Goal: Task Accomplishment & Management: Manage account settings

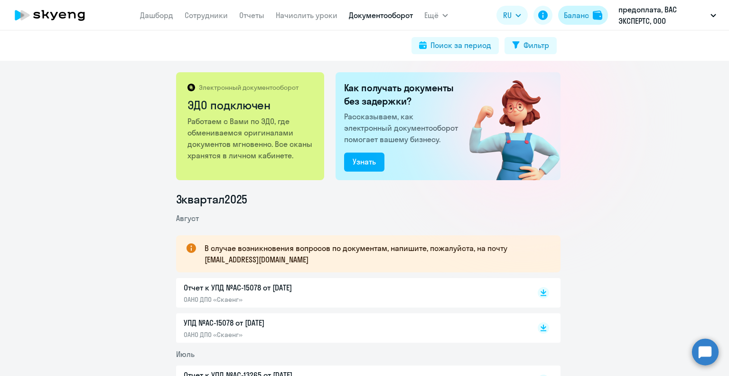
click at [576, 9] on div "Баланс" at bounding box center [576, 14] width 25 height 11
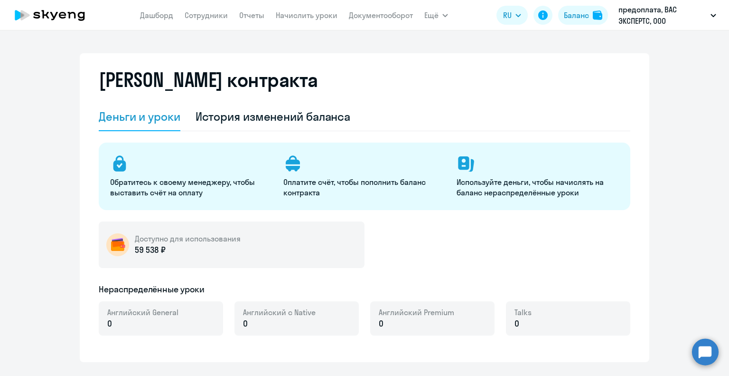
select select "english_adult_not_native_speaker"
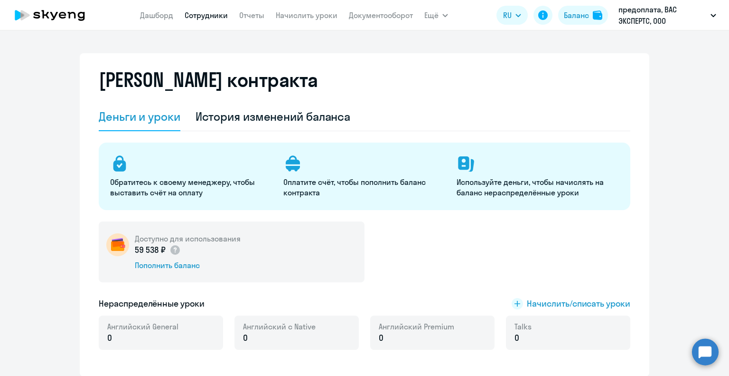
click at [208, 15] on link "Сотрудники" at bounding box center [206, 14] width 43 height 9
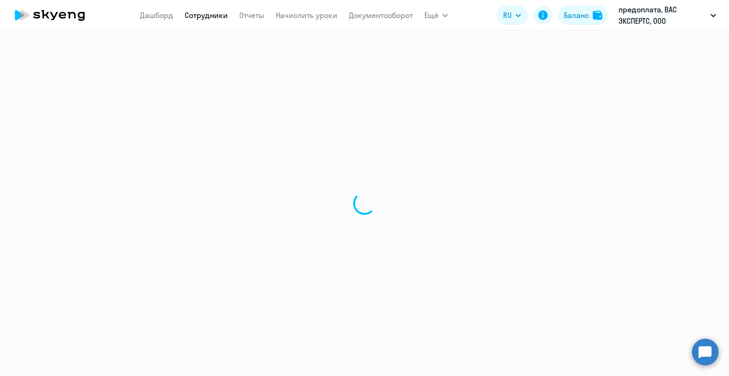
select select "30"
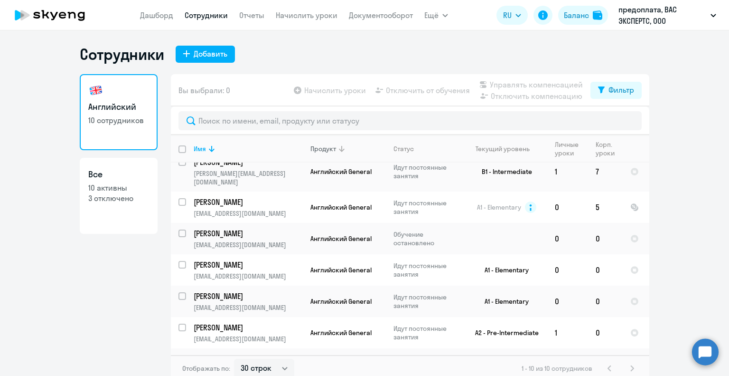
scroll to position [123, 0]
click at [281, 333] on p "[EMAIL_ADDRESS][DOMAIN_NAME]" at bounding box center [248, 337] width 109 height 9
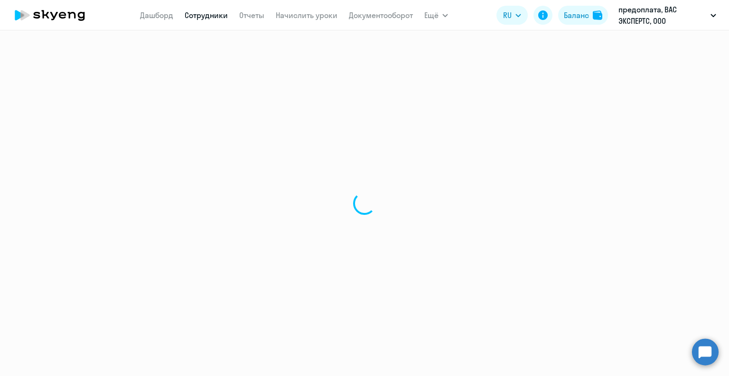
select select "english"
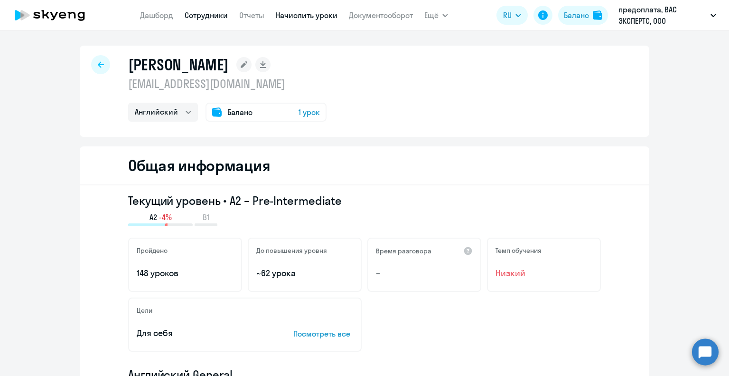
click at [315, 15] on link "Начислить уроки" at bounding box center [307, 14] width 62 height 9
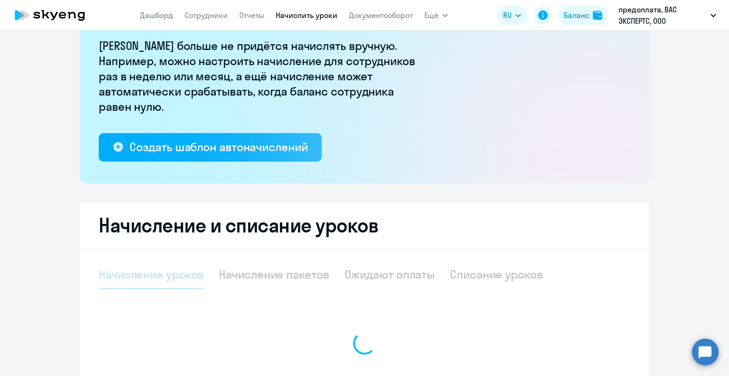
scroll to position [142, 0]
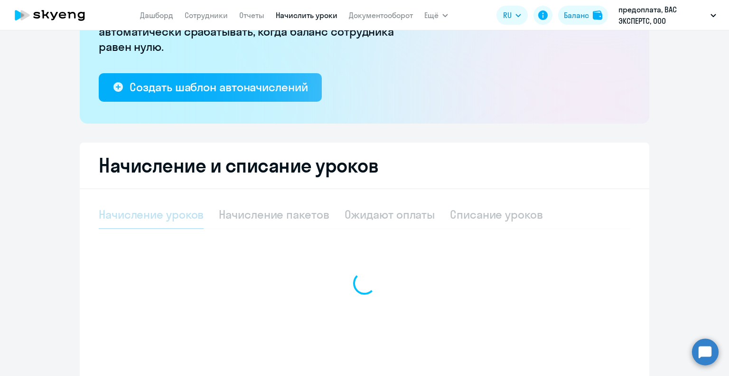
select select "10"
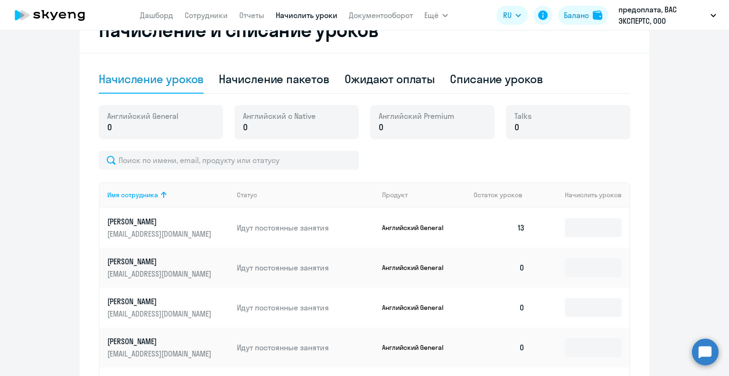
scroll to position [285, 0]
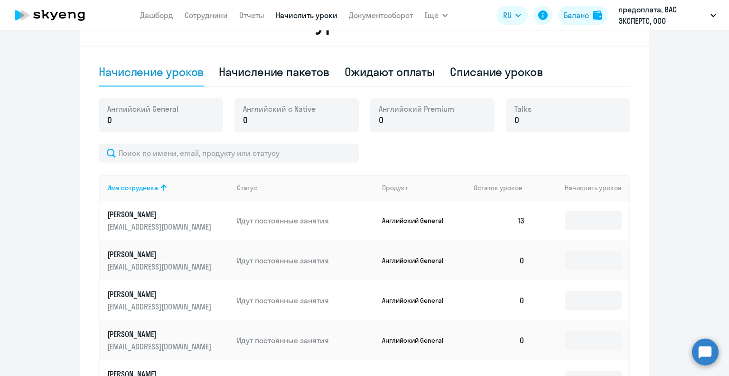
click at [194, 261] on p "[EMAIL_ADDRESS][DOMAIN_NAME]" at bounding box center [160, 266] width 106 height 10
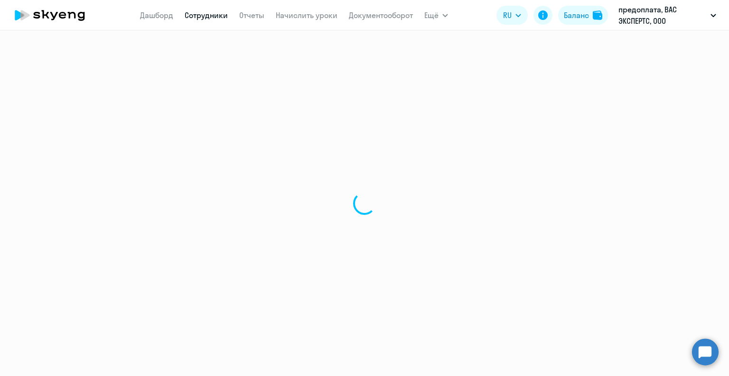
select select "english"
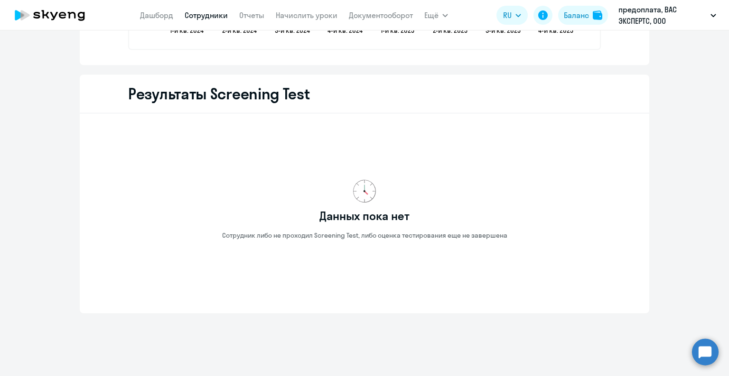
scroll to position [1583, 0]
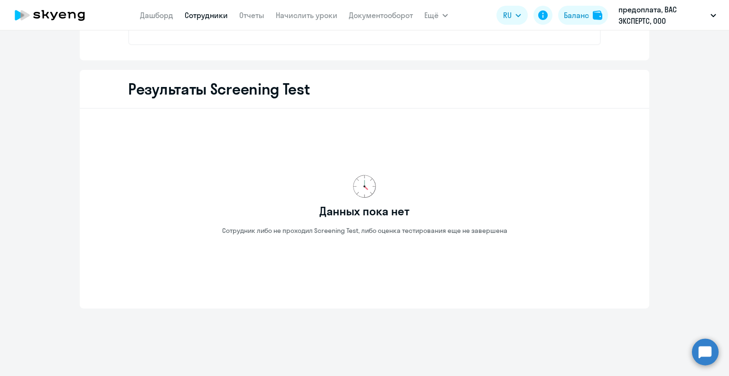
scroll to position [101, 0]
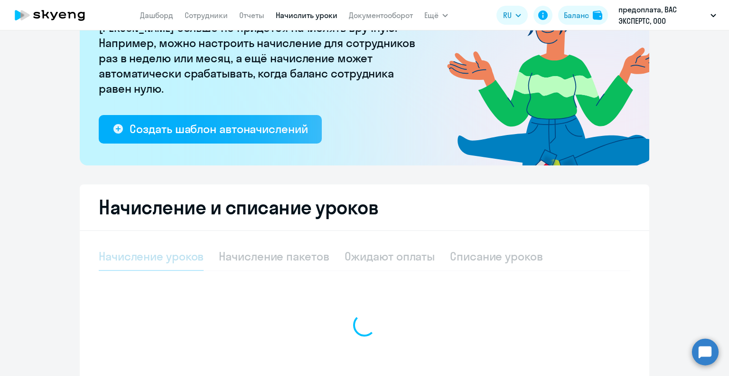
select select "10"
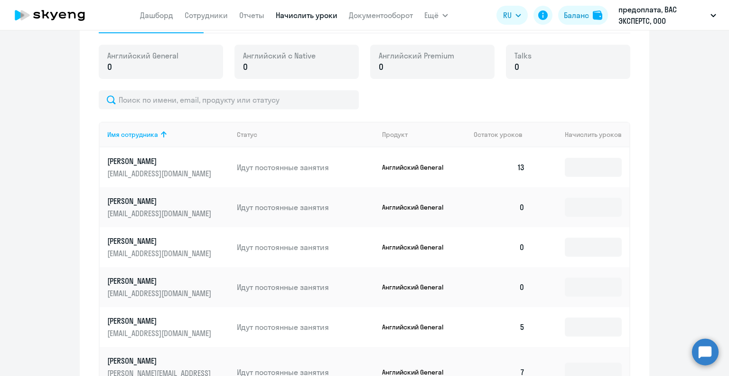
scroll to position [433, 0]
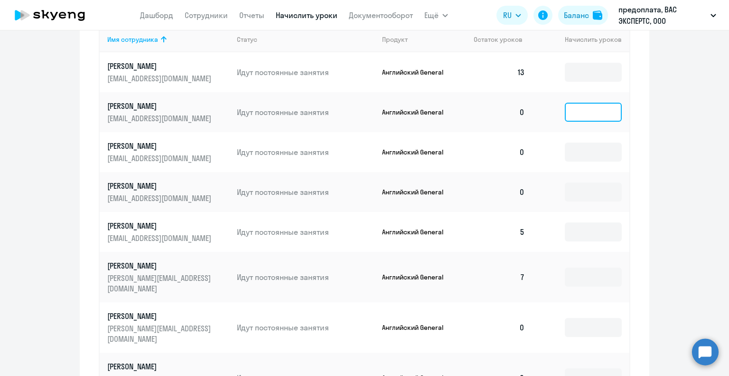
click at [587, 111] on input at bounding box center [593, 112] width 57 height 19
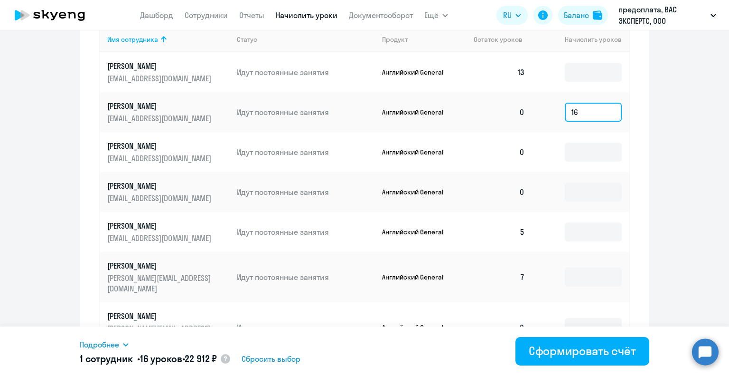
type input "16"
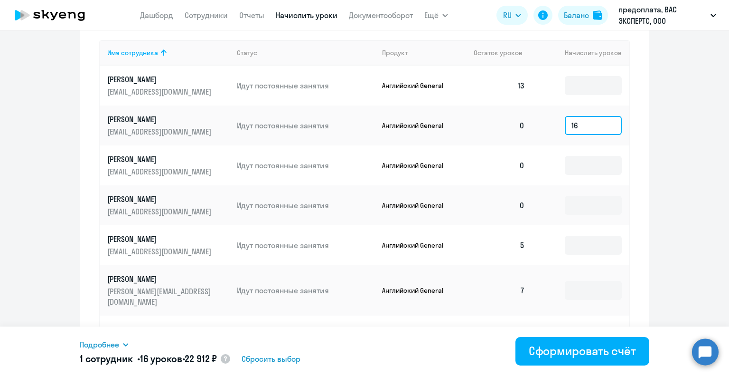
scroll to position [311, 0]
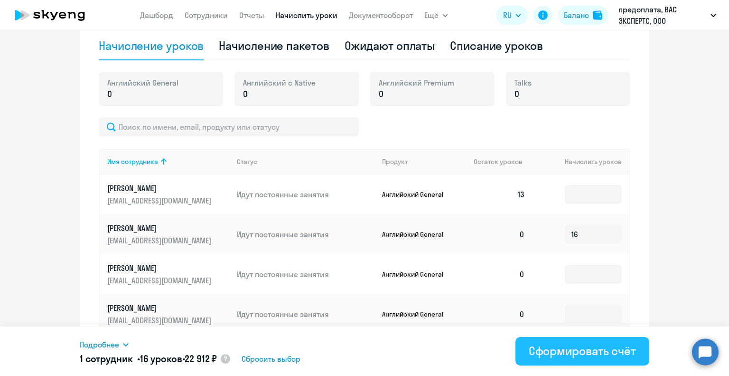
click at [585, 355] on div "Сформировать счёт" at bounding box center [582, 350] width 107 height 15
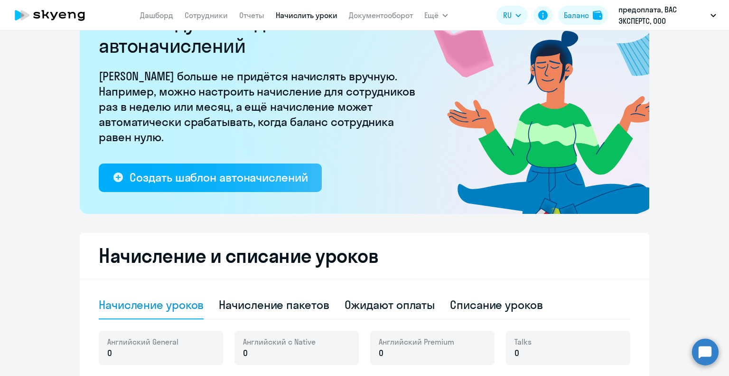
scroll to position [0, 0]
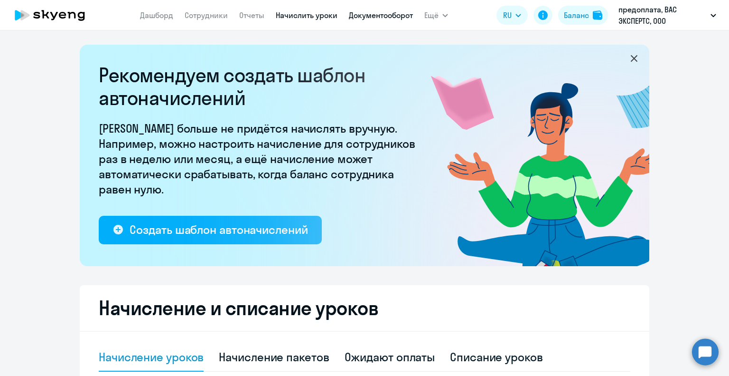
click at [395, 11] on link "Документооборот" at bounding box center [381, 14] width 64 height 9
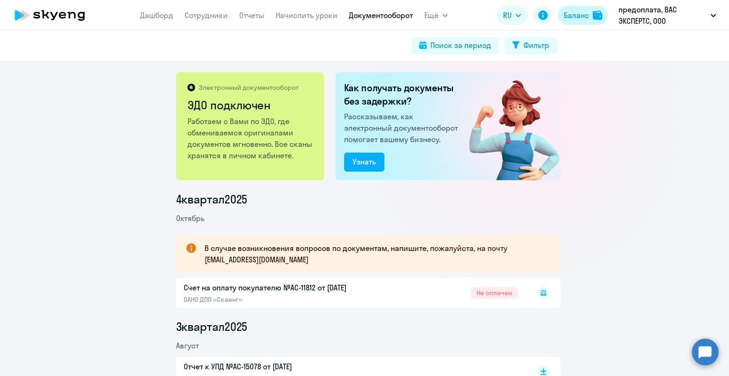
click at [592, 18] on button "Баланс" at bounding box center [583, 15] width 50 height 19
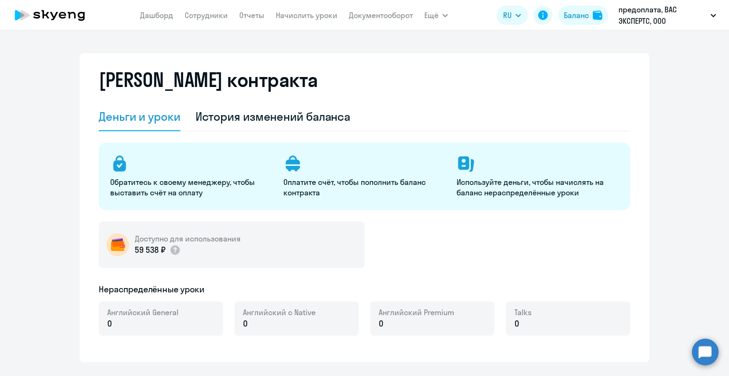
select select "english_adult_not_native_speaker"
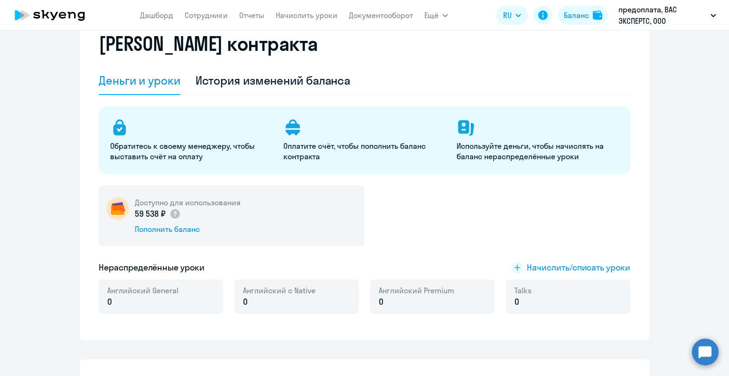
scroll to position [95, 0]
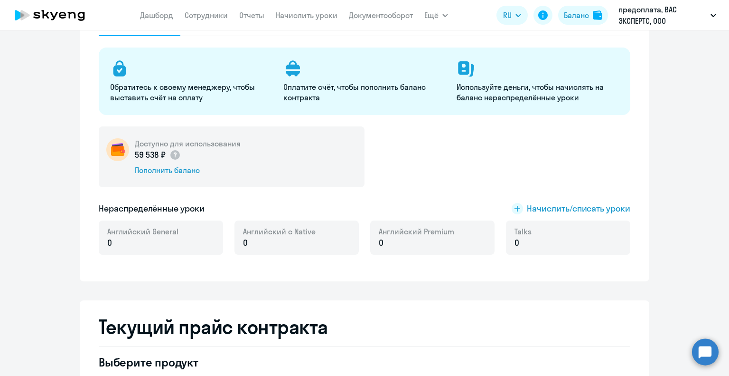
click at [211, 134] on div "Доступно для использования 59 538 ₽ Пополнить баланс" at bounding box center [232, 156] width 266 height 61
click at [217, 151] on div "59 538 ₽" at bounding box center [188, 155] width 106 height 12
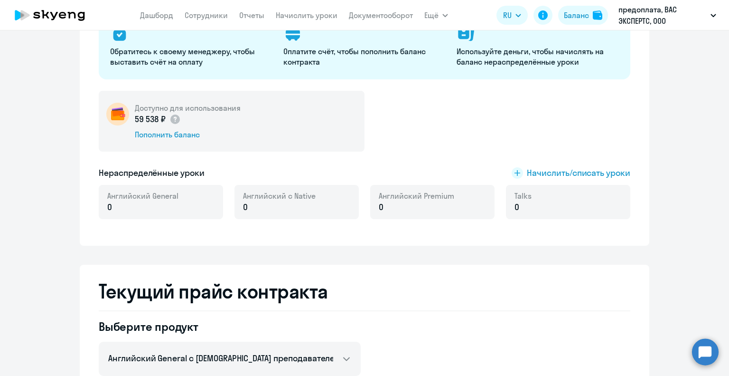
scroll to position [0, 0]
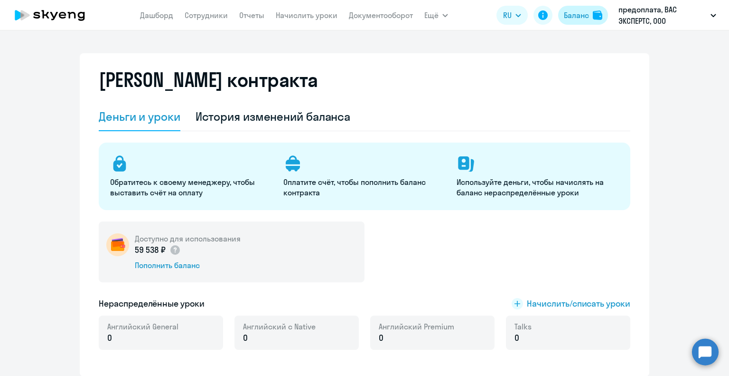
click at [577, 15] on div "Баланс" at bounding box center [576, 14] width 25 height 11
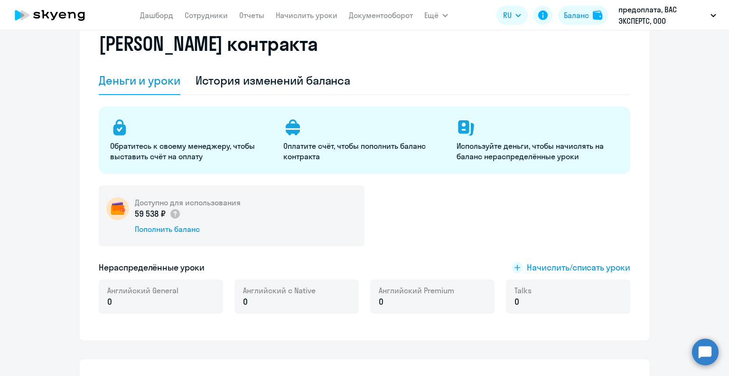
scroll to position [95, 0]
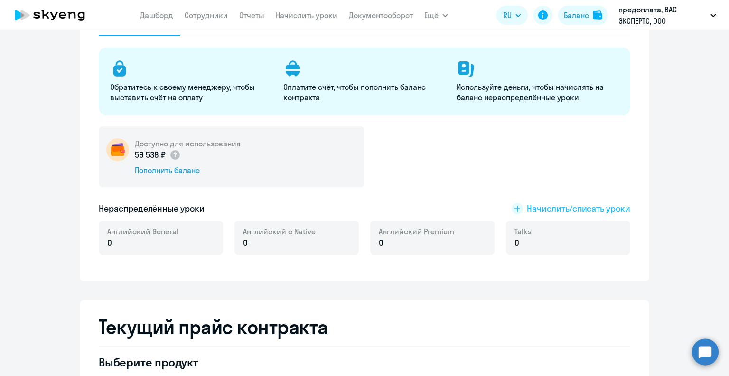
click at [582, 207] on span "Начислить/списать уроки" at bounding box center [579, 208] width 104 height 12
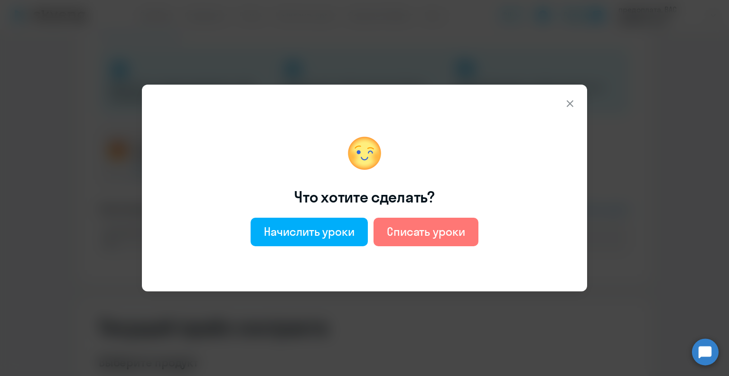
click at [298, 216] on div "Что хотите сделать? Начислить уроки Списать уроки" at bounding box center [354, 188] width 398 height 184
click at [298, 221] on button "Начислить уроки" at bounding box center [309, 231] width 117 height 28
select select "english_adult_not_native_speaker"
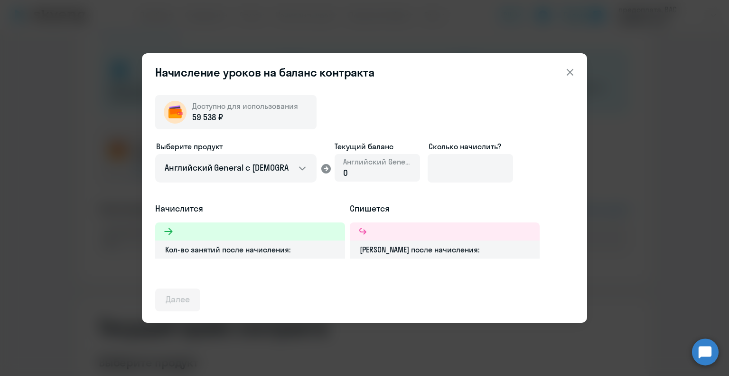
click at [576, 74] on icon at bounding box center [570, 71] width 11 height 11
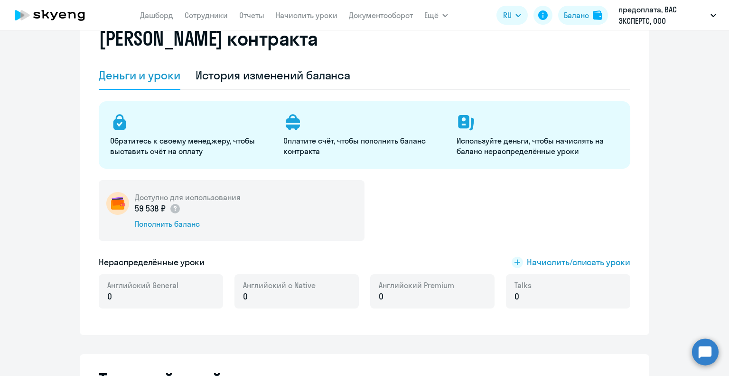
scroll to position [0, 0]
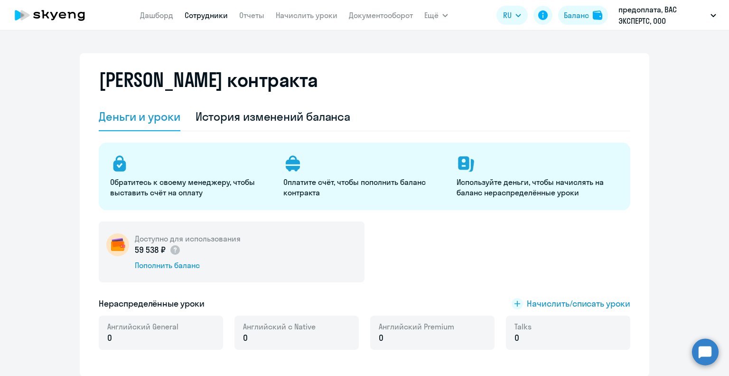
click at [193, 17] on link "Сотрудники" at bounding box center [206, 14] width 43 height 9
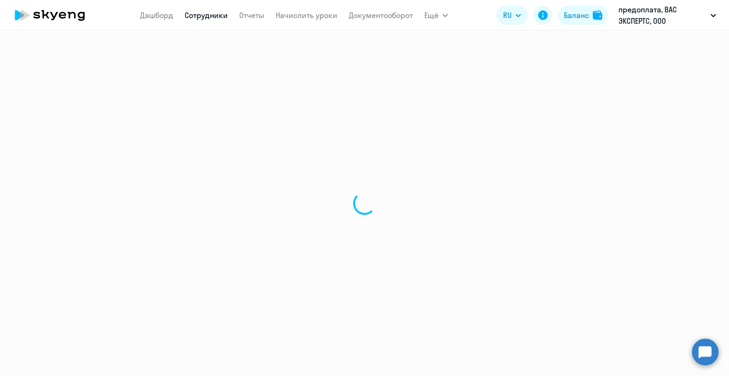
select select "30"
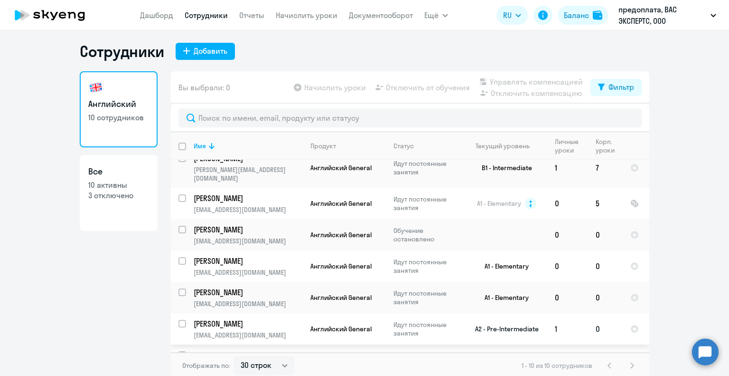
scroll to position [6, 0]
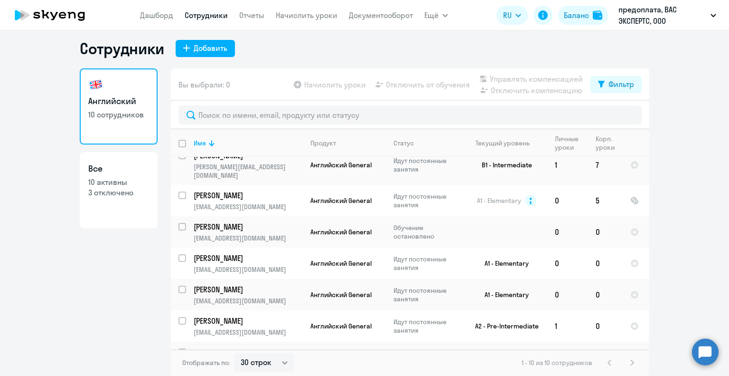
click at [384, 21] on nav "[PERSON_NAME] Отчеты Начислить уроки Документооборот" at bounding box center [276, 15] width 273 height 19
click at [384, 18] on link "Документооборот" at bounding box center [381, 14] width 64 height 9
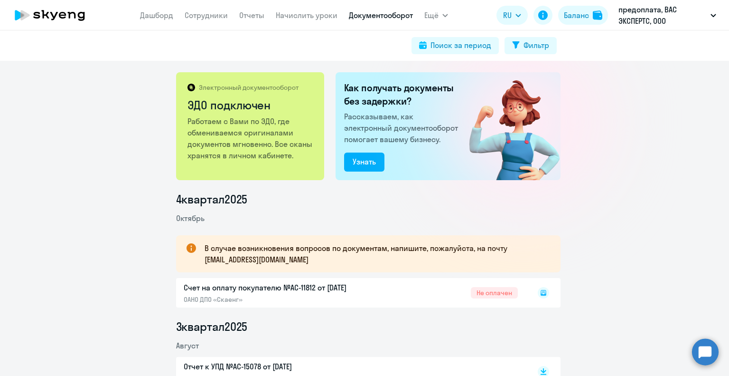
click at [543, 295] on rect at bounding box center [543, 292] width 11 height 11
drag, startPoint x: 355, startPoint y: 289, endPoint x: 334, endPoint y: 332, distance: 47.6
click at [334, 332] on li "3 квартал 2025" at bounding box center [368, 326] width 385 height 15
click at [580, 16] on div "Баланс" at bounding box center [576, 14] width 25 height 11
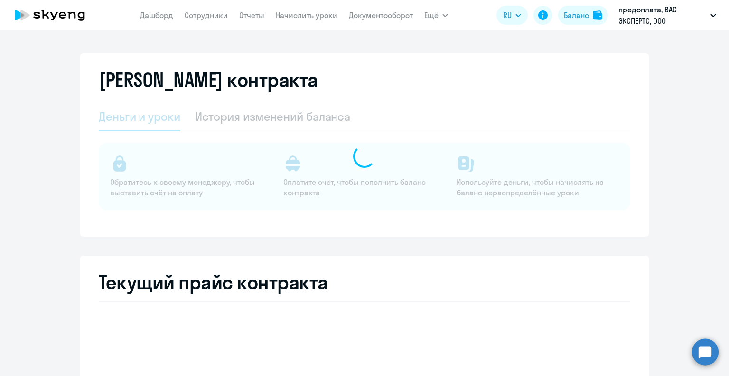
select select "english_adult_not_native_speaker"
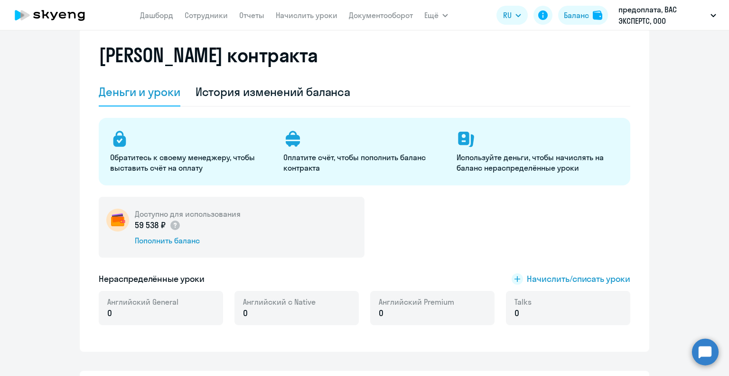
scroll to position [47, 0]
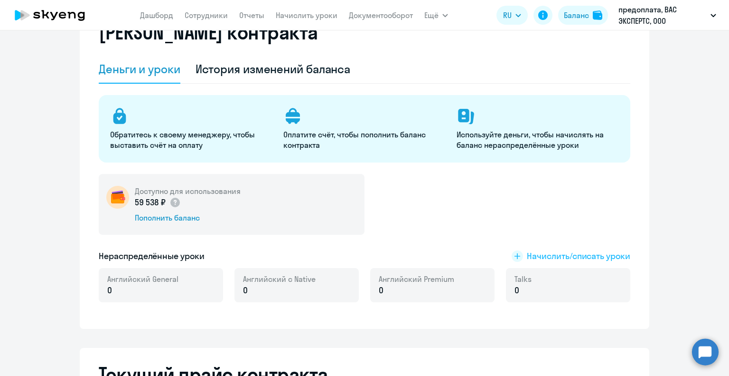
click at [587, 258] on span "Начислить/списать уроки" at bounding box center [579, 256] width 104 height 12
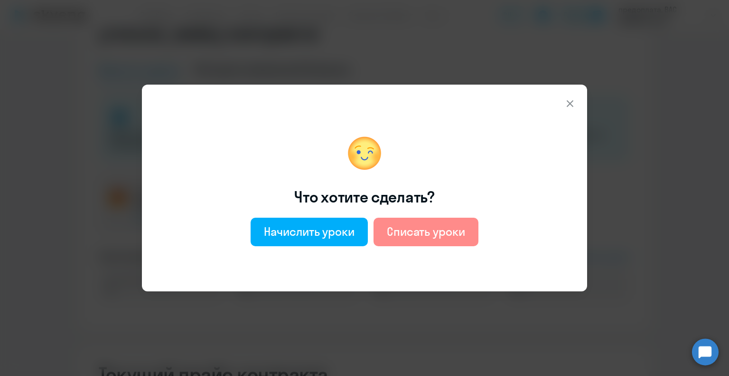
click at [440, 228] on div "Списать уроки" at bounding box center [426, 231] width 78 height 15
select select "english_adult_not_native_speaker"
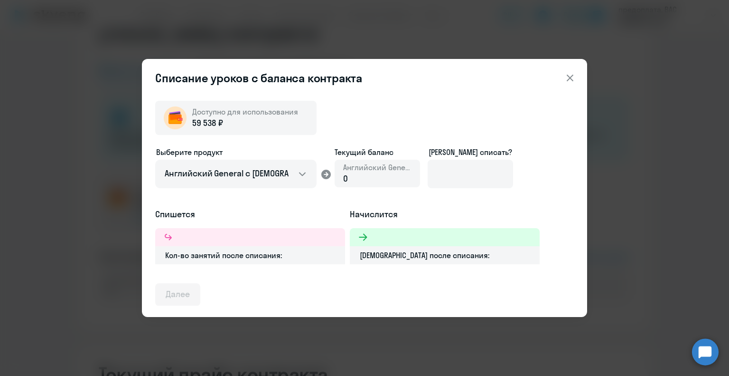
click at [249, 258] on div "Кол-во занятий после списания:" at bounding box center [250, 255] width 190 height 18
click at [449, 264] on div "Доступно для использования 59 538 ₽ Выберите продукт Английский General с русск…" at bounding box center [364, 199] width 419 height 212
click at [445, 255] on div "[DEMOGRAPHIC_DATA] после списания:" at bounding box center [445, 255] width 190 height 18
click at [463, 166] on input at bounding box center [470, 174] width 85 height 28
type input "16"
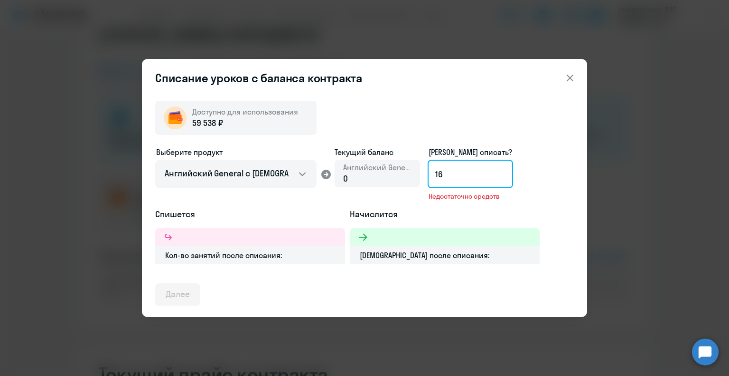
drag, startPoint x: 493, startPoint y: 165, endPoint x: 380, endPoint y: 168, distance: 112.6
click at [380, 168] on div "Выберите продукт Английский General с русскоговорящим преподавателем Английский…" at bounding box center [364, 177] width 419 height 62
click at [570, 73] on icon at bounding box center [570, 77] width 11 height 11
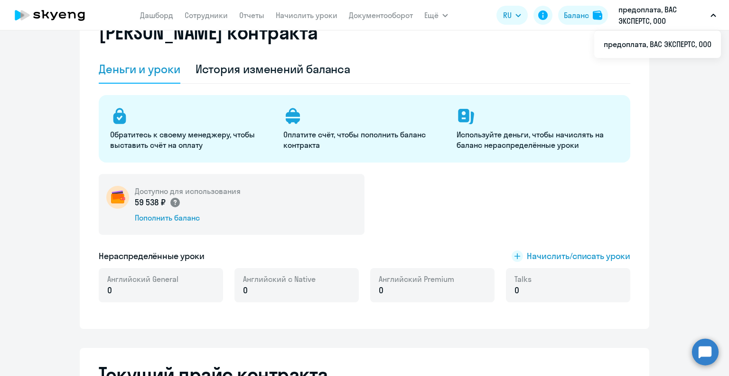
click at [174, 200] on circle at bounding box center [174, 202] width 9 height 9
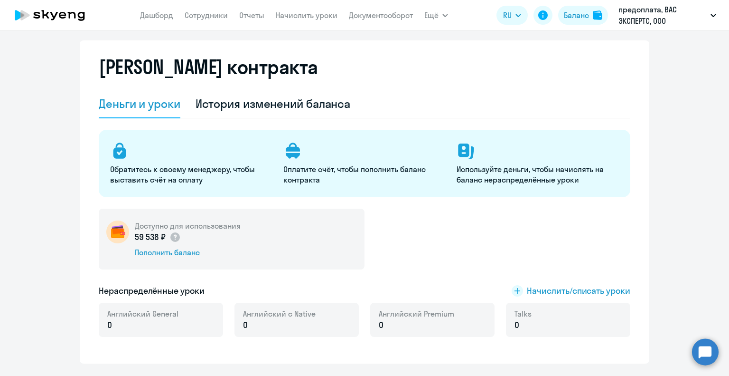
scroll to position [0, 0]
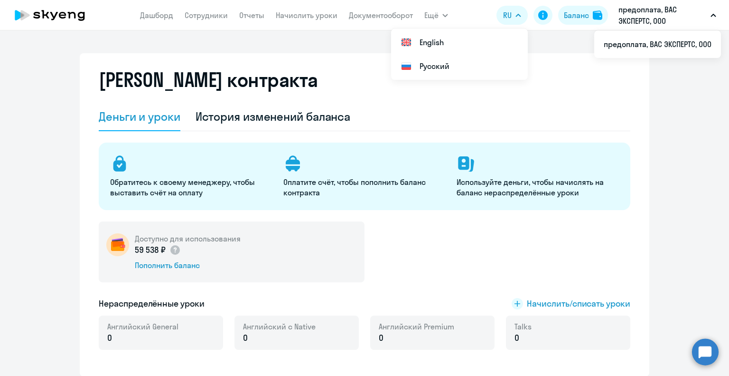
click at [646, 14] on p "предоплата, ВАС ЭКСПЕРТС, ООО" at bounding box center [663, 15] width 88 height 23
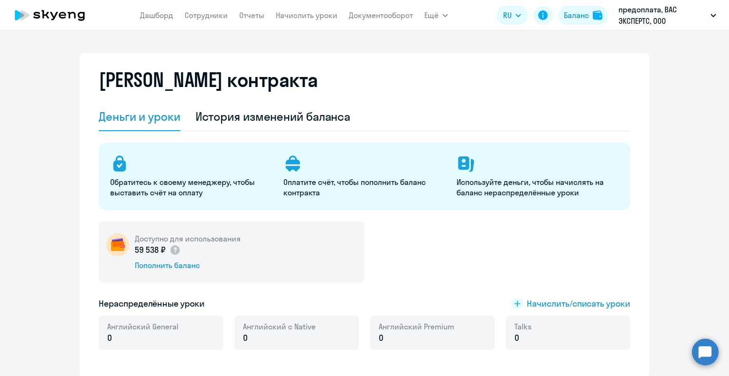
click at [684, 20] on p "предоплата, ВАС ЭКСПЕРТС, ООО" at bounding box center [663, 15] width 88 height 23
click at [676, 19] on p "предоплата, ВАС ЭКСПЕРТС, ООО" at bounding box center [663, 15] width 88 height 23
click at [442, 16] on button "Ещё" at bounding box center [437, 15] width 24 height 19
click at [78, 21] on icon at bounding box center [50, 15] width 84 height 24
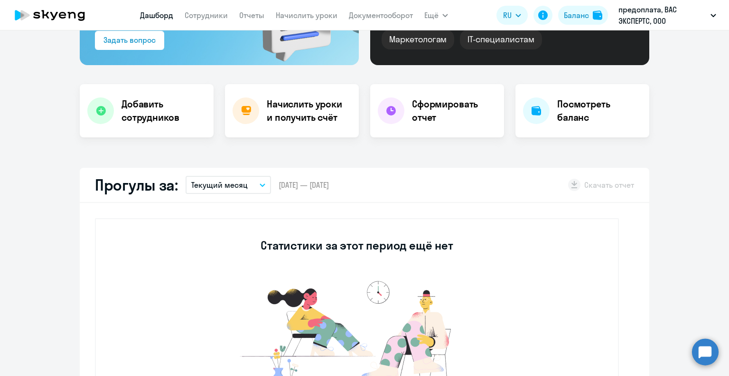
scroll to position [142, 0]
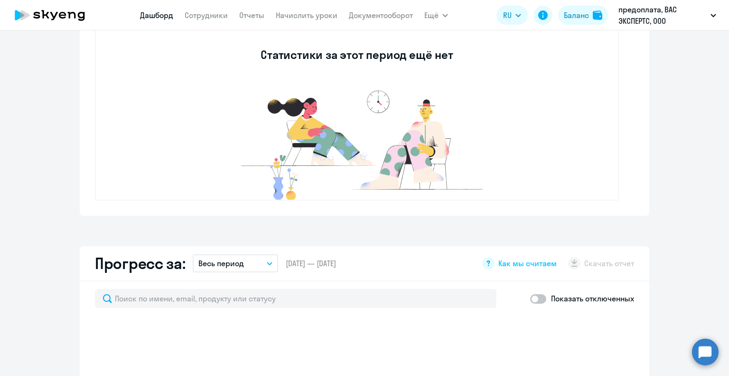
select select "30"
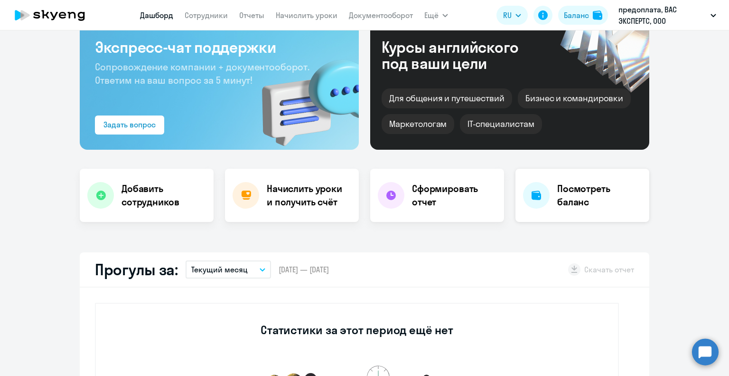
scroll to position [42, 0]
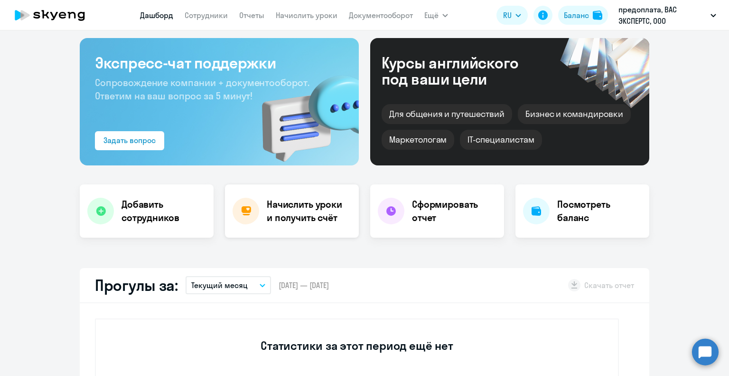
click at [292, 199] on h4 "Начислить уроки и получить счёт" at bounding box center [308, 211] width 83 height 27
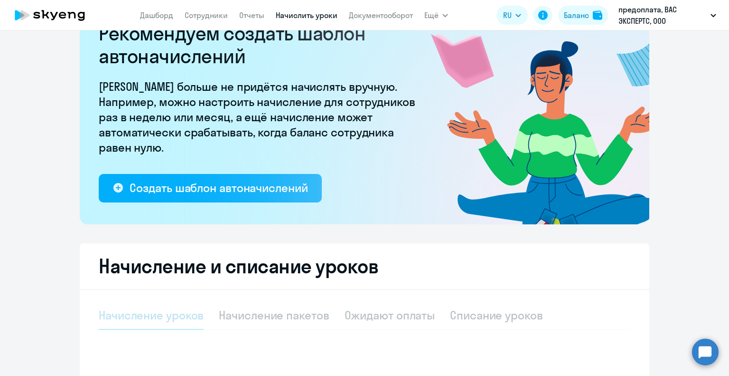
select select "10"
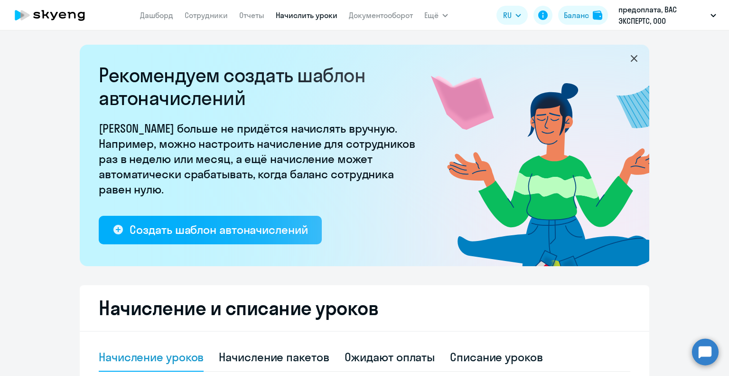
click at [66, 17] on icon at bounding box center [50, 15] width 84 height 24
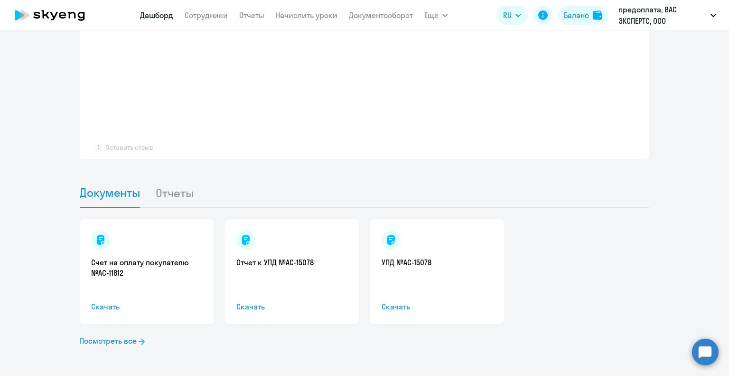
select select "30"
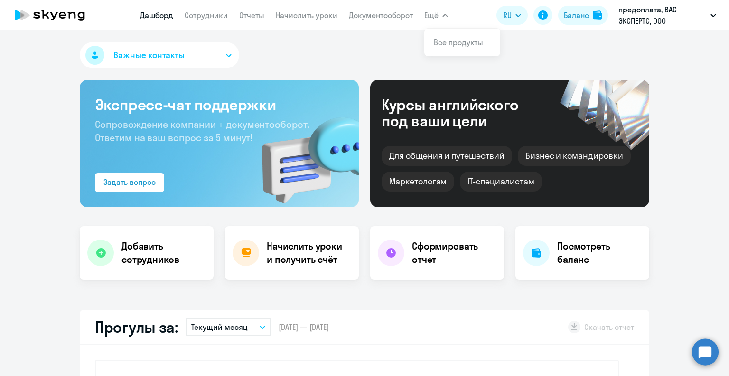
click at [431, 20] on span "Ещё" at bounding box center [432, 14] width 14 height 11
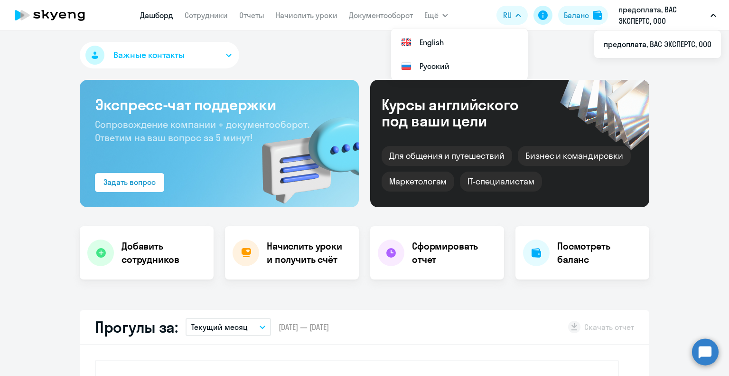
click at [545, 17] on icon at bounding box center [543, 14] width 9 height 9
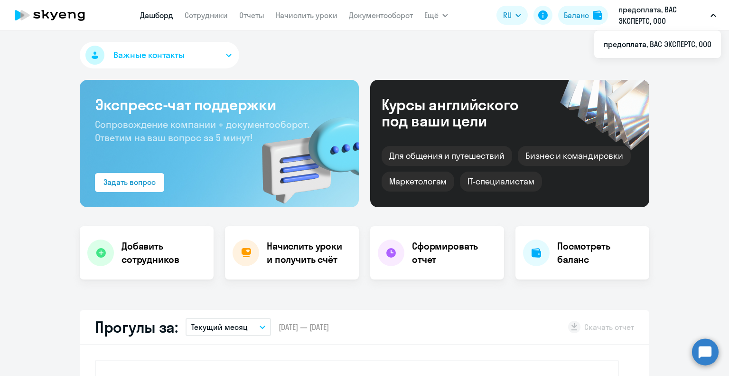
click at [709, 15] on button "предоплата, ВАС ЭКСПЕРТС, ООО" at bounding box center [667, 15] width 107 height 23
click at [646, 10] on p "предоплата, ВАС ЭКСПЕРТС, ООО" at bounding box center [663, 15] width 88 height 23
click at [631, 11] on p "предоплата, ВАС ЭКСПЕРТС, ООО" at bounding box center [663, 15] width 88 height 23
click at [212, 11] on link "Сотрудники" at bounding box center [206, 14] width 43 height 9
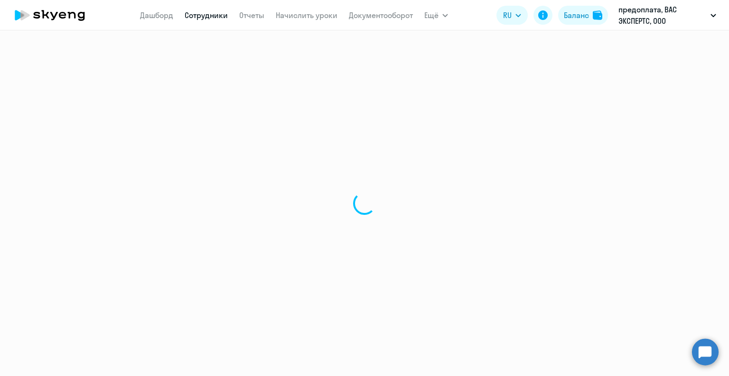
select select "30"
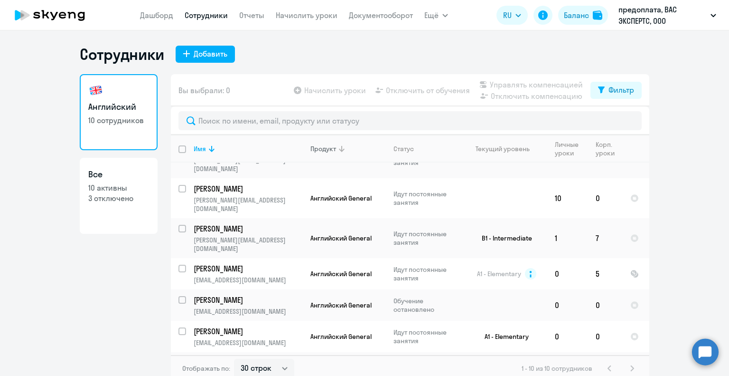
scroll to position [123, 0]
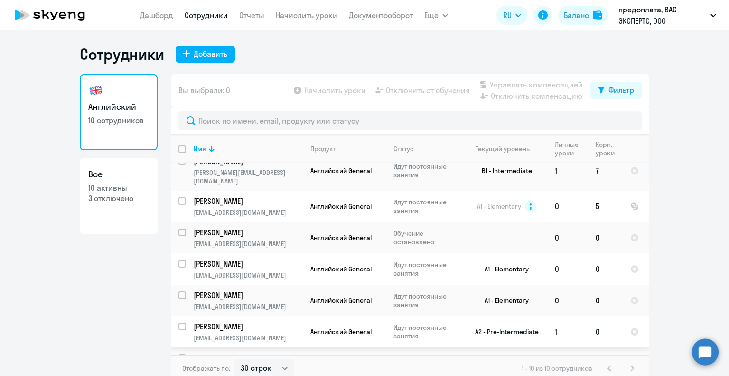
click at [567, 316] on td "1" at bounding box center [568, 331] width 41 height 31
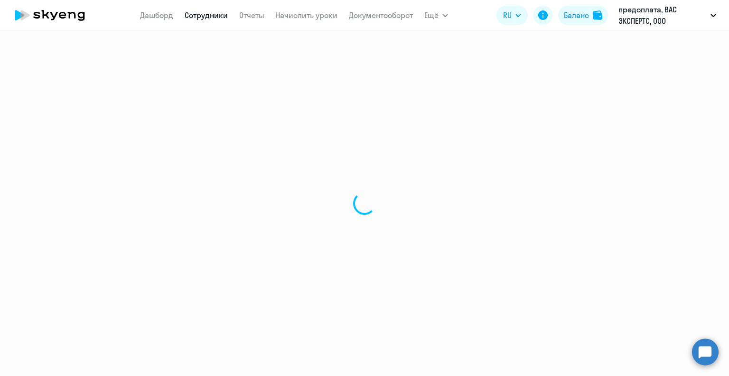
select select "english"
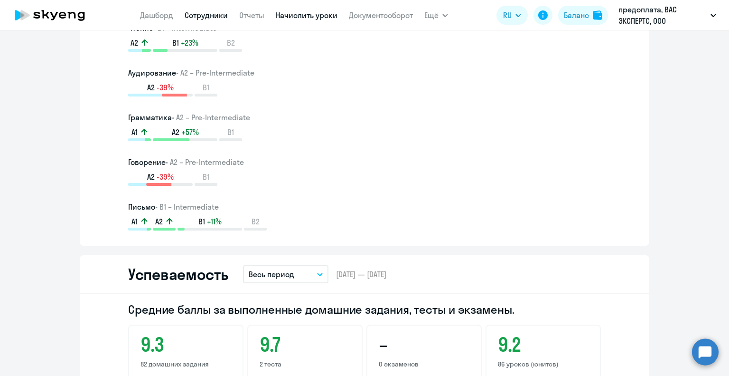
click at [315, 19] on link "Начислить уроки" at bounding box center [307, 14] width 62 height 9
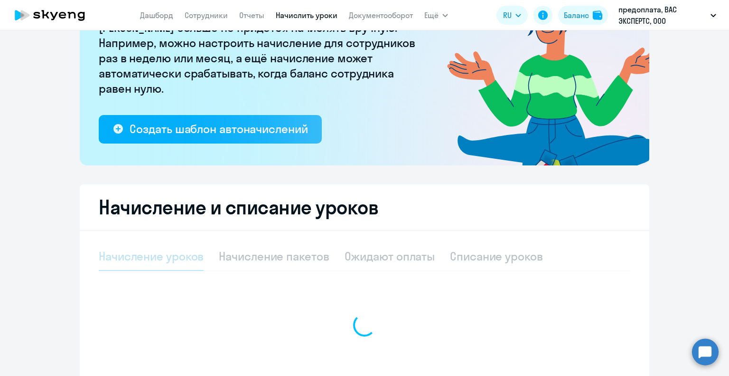
select select "10"
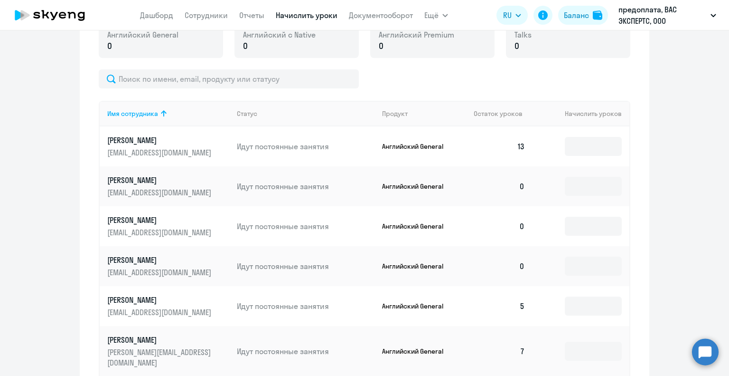
scroll to position [359, 0]
click at [456, 185] on app-product-badge "Английский General" at bounding box center [424, 186] width 85 height 9
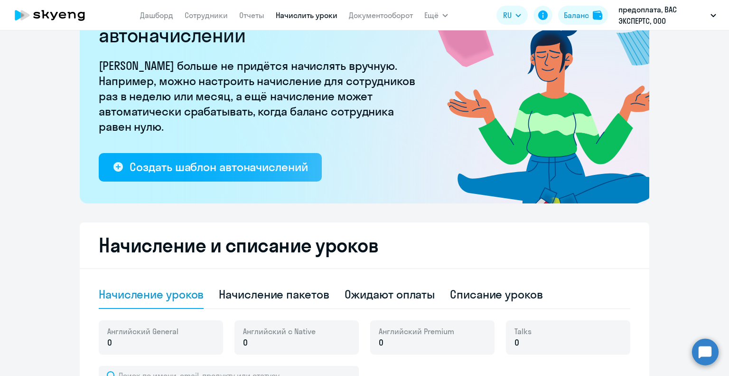
scroll to position [0, 0]
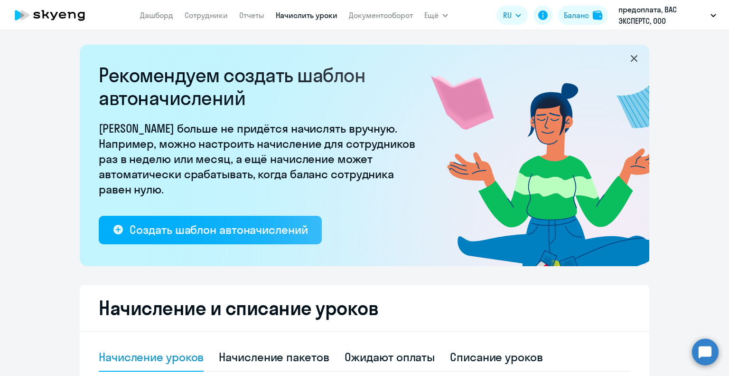
click at [72, 13] on icon at bounding box center [72, 15] width 8 height 7
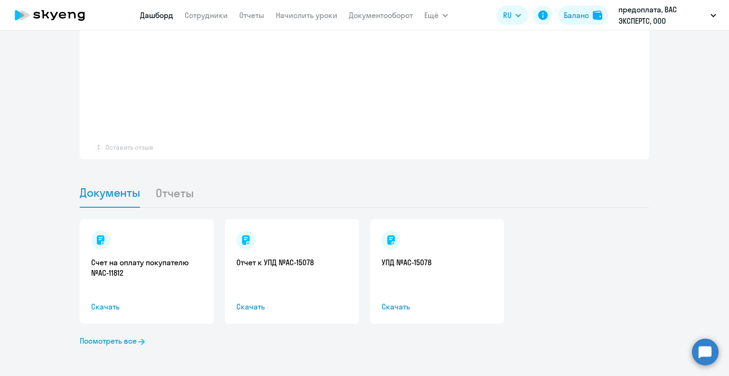
scroll to position [802, 0]
select select "30"
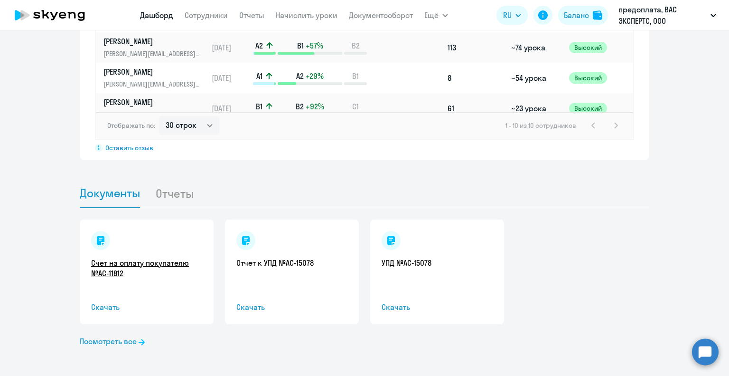
click at [120, 270] on link "Счет на оплату покупателю №AC-11812" at bounding box center [146, 267] width 111 height 21
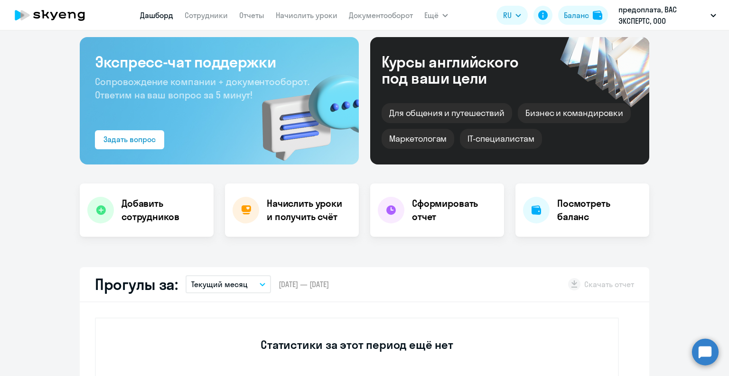
scroll to position [0, 0]
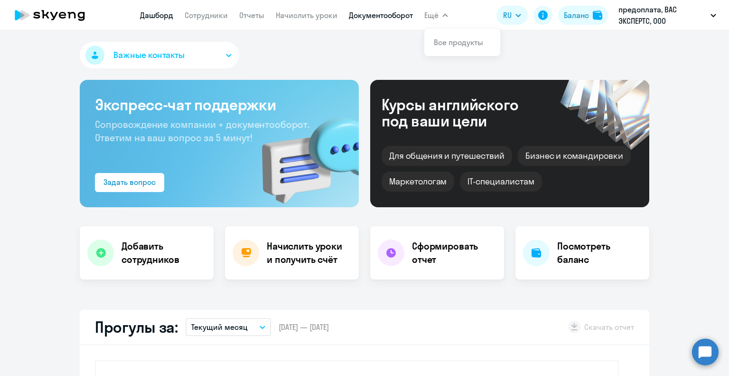
click at [394, 14] on link "Документооборот" at bounding box center [381, 14] width 64 height 9
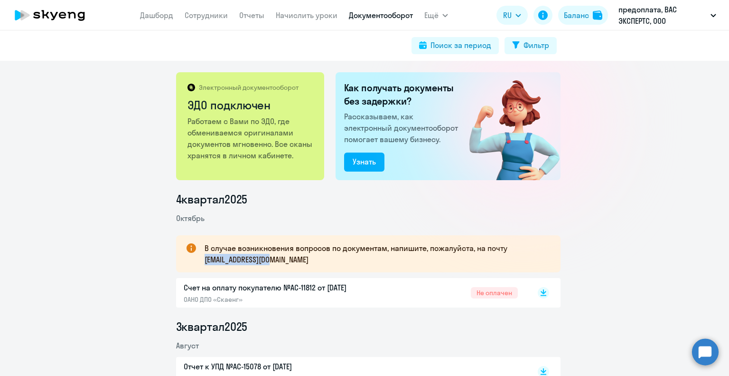
drag, startPoint x: 285, startPoint y: 262, endPoint x: 199, endPoint y: 260, distance: 86.0
click at [199, 260] on div "В случае возникновения вопросов по документам, напишите, пожалуйста, на почту […" at bounding box center [368, 253] width 385 height 37
copy p "[EMAIL_ADDRESS][DOMAIN_NAME]"
click at [314, 16] on link "Начислить уроки" at bounding box center [307, 14] width 62 height 9
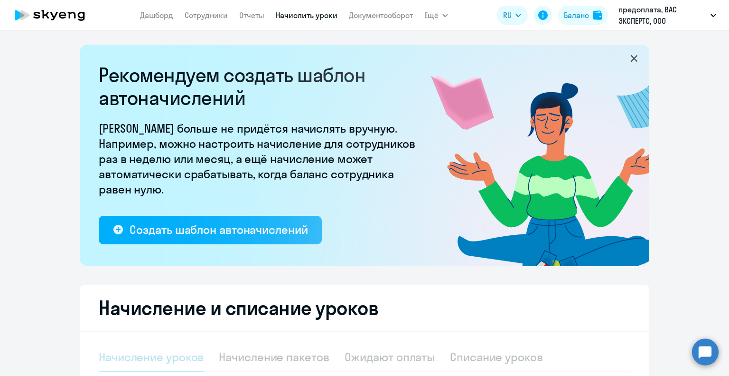
select select "10"
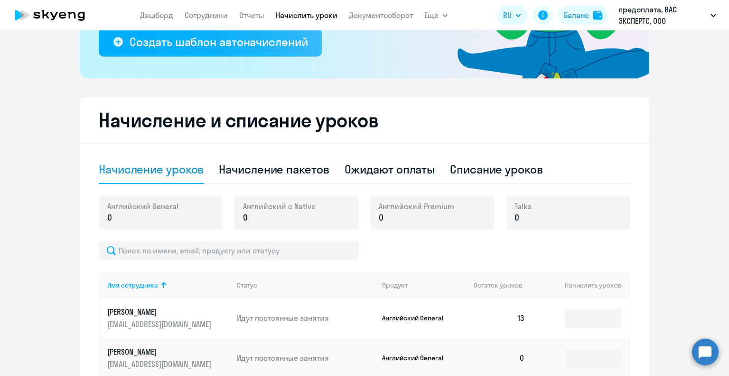
scroll to position [190, 0]
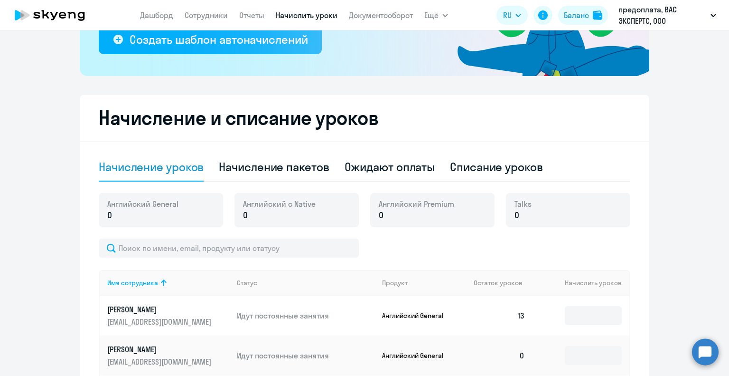
click at [190, 215] on div "Английский General 0" at bounding box center [161, 210] width 124 height 34
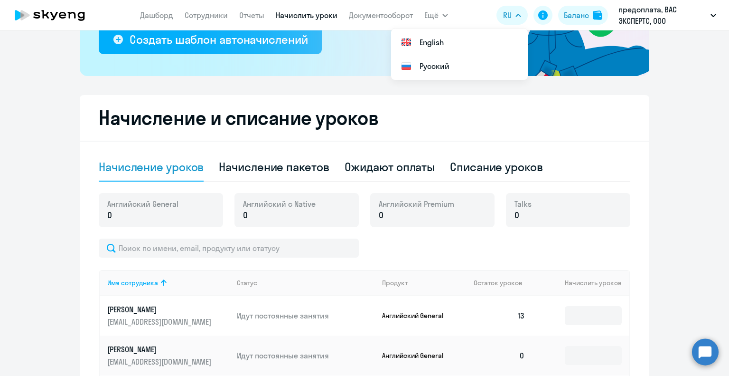
scroll to position [0, 0]
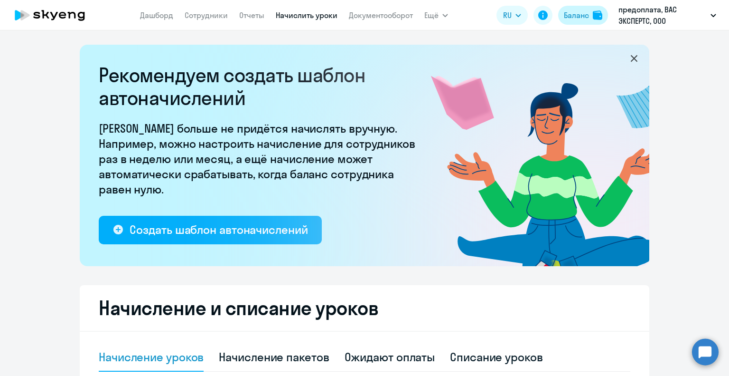
click at [570, 15] on div "Баланс" at bounding box center [576, 14] width 25 height 11
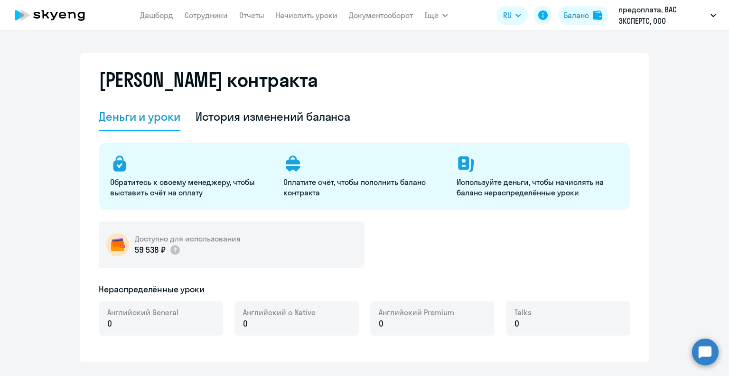
select select "english_adult_not_native_speaker"
